Goal: Find specific page/section: Find specific page/section

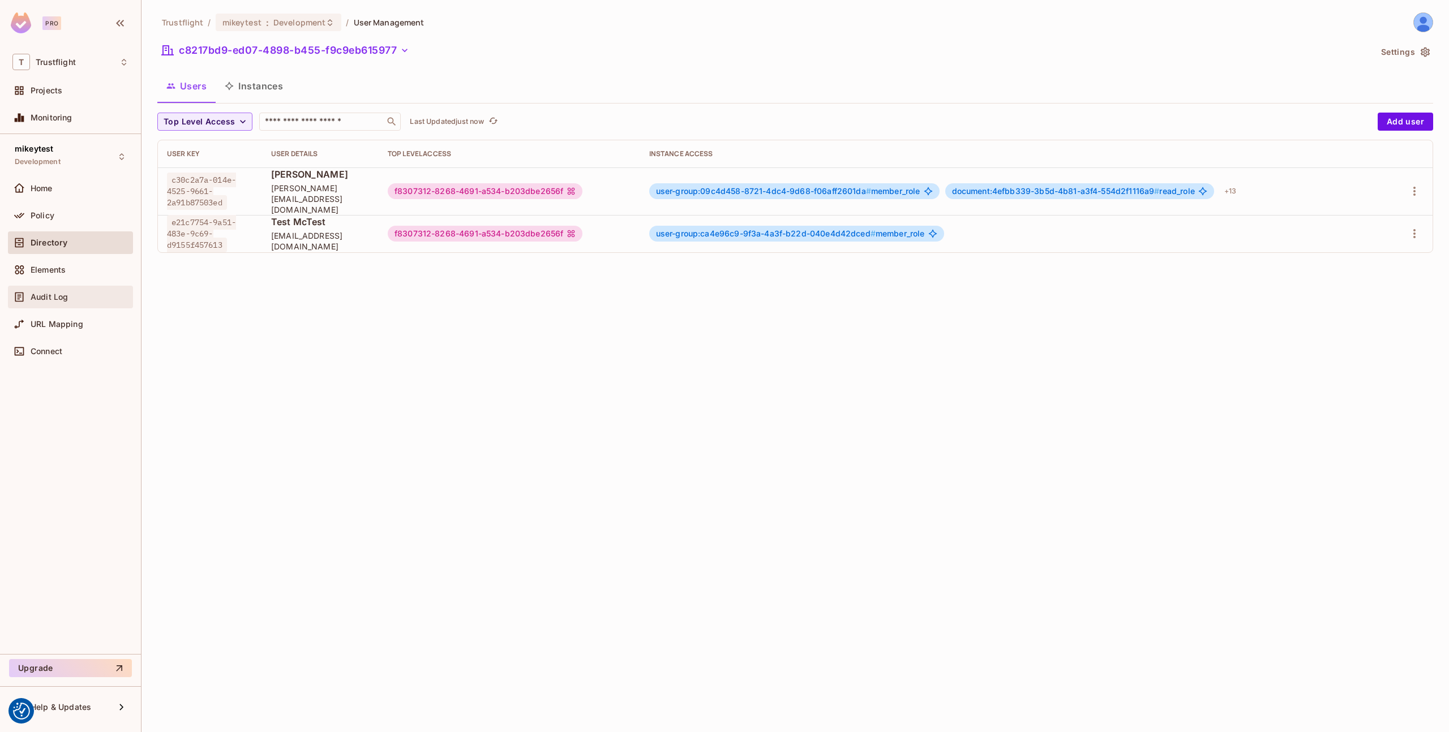
click at [66, 303] on div "Audit Log" at bounding box center [70, 297] width 116 height 14
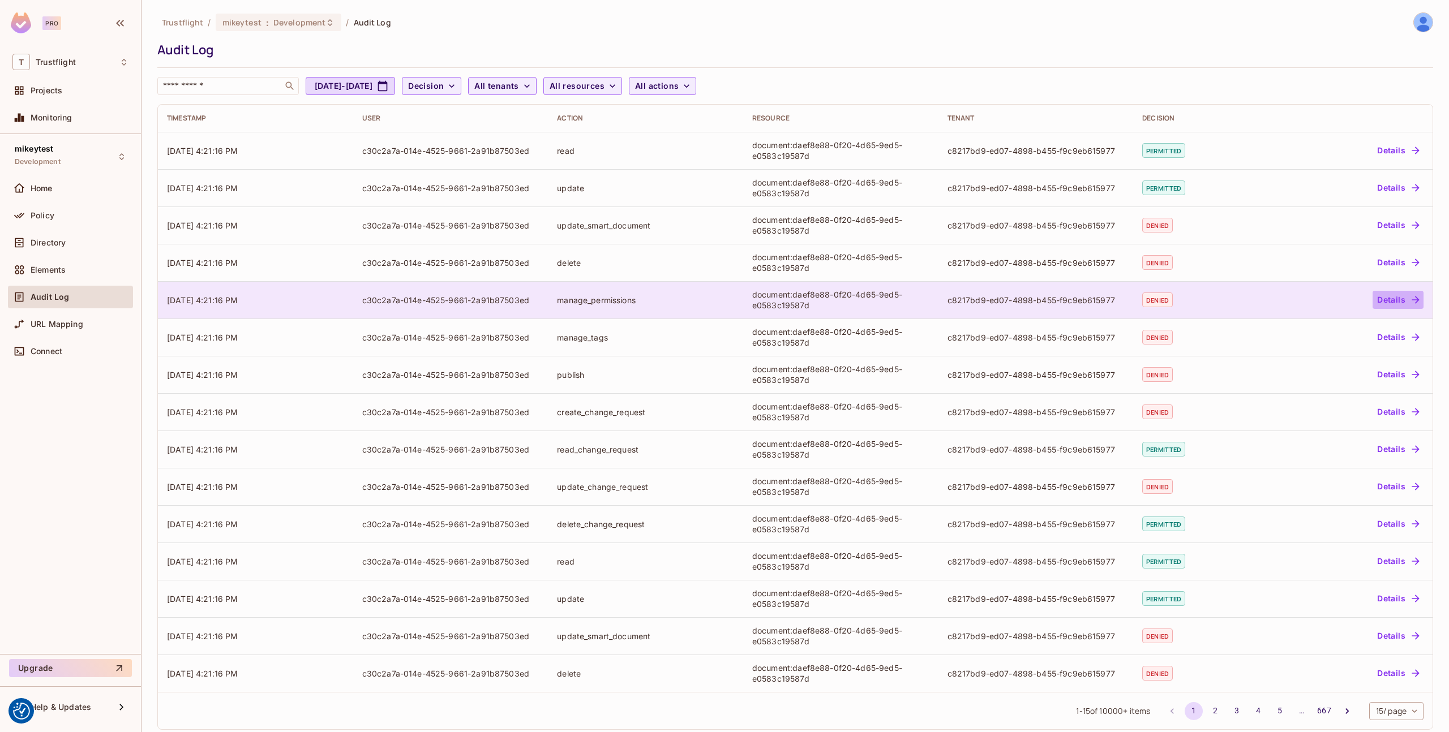
click at [1397, 300] on button "Details" at bounding box center [1398, 300] width 51 height 18
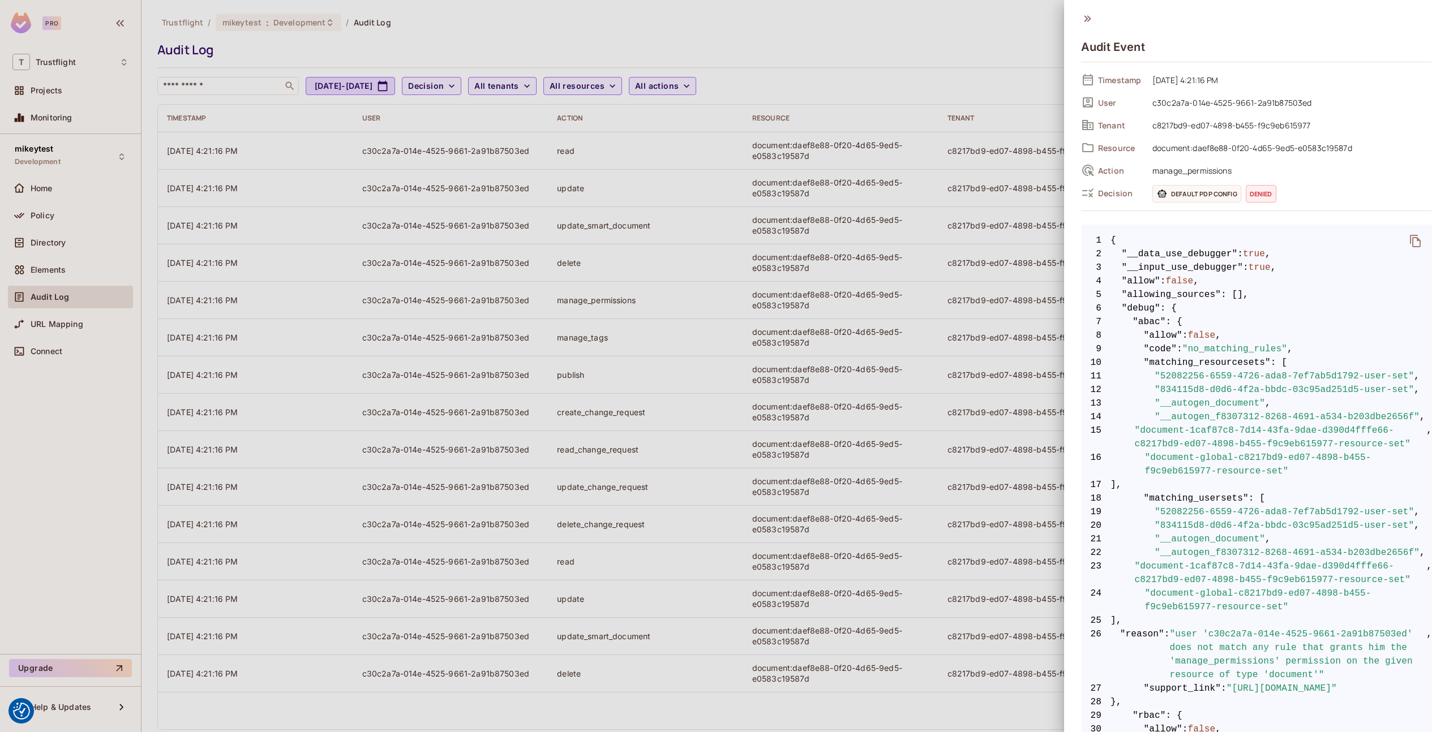
click at [932, 321] on div at bounding box center [724, 366] width 1449 height 732
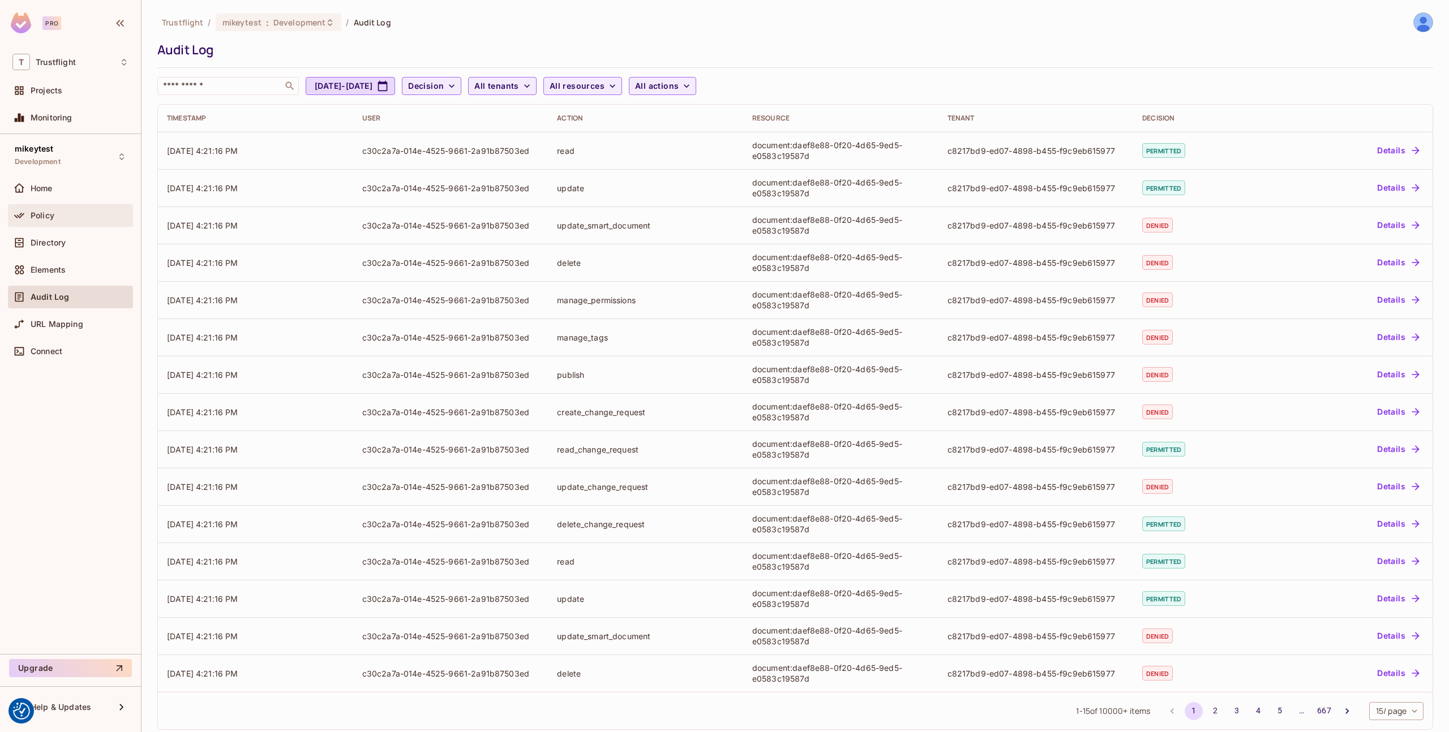
click at [51, 212] on span "Policy" at bounding box center [43, 215] width 24 height 9
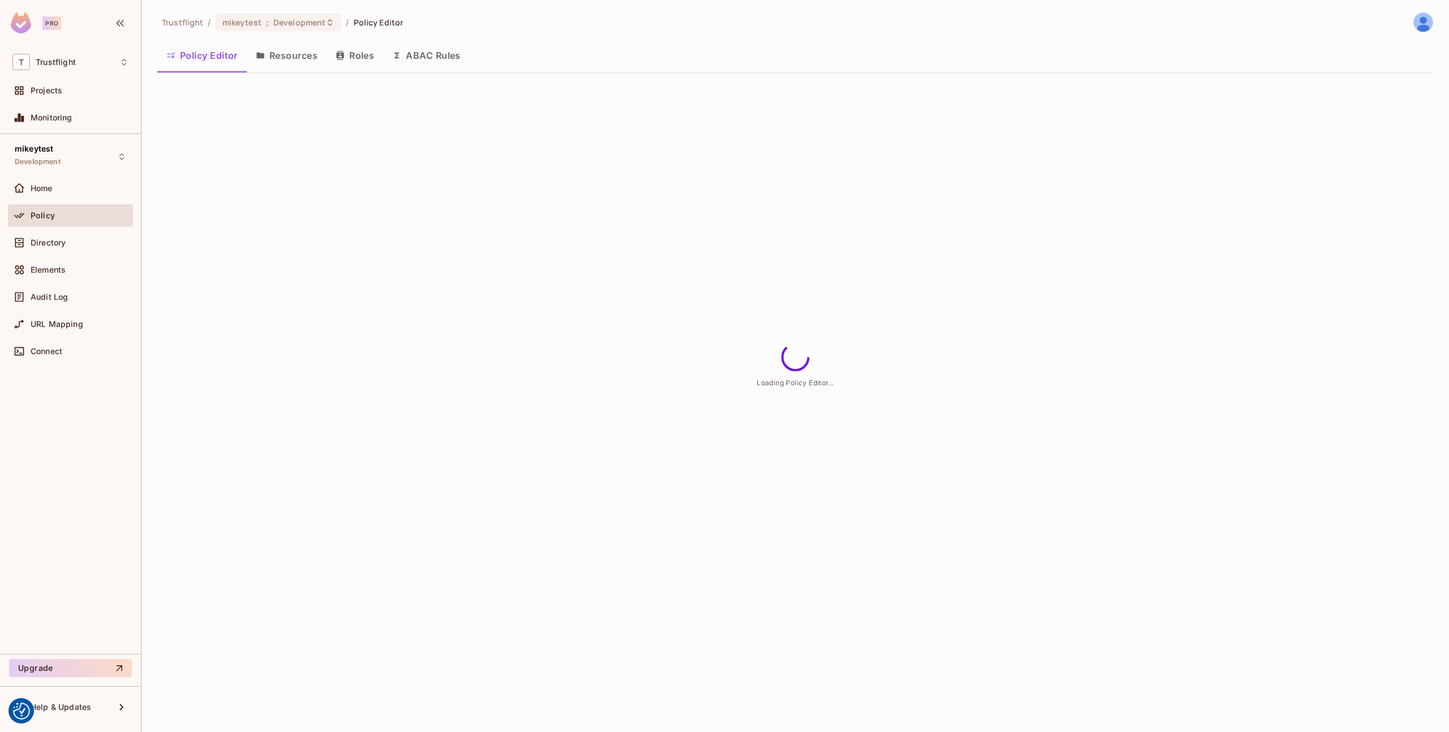
click at [35, 295] on span "Audit Log" at bounding box center [49, 297] width 37 height 9
